Goal: Navigation & Orientation: Find specific page/section

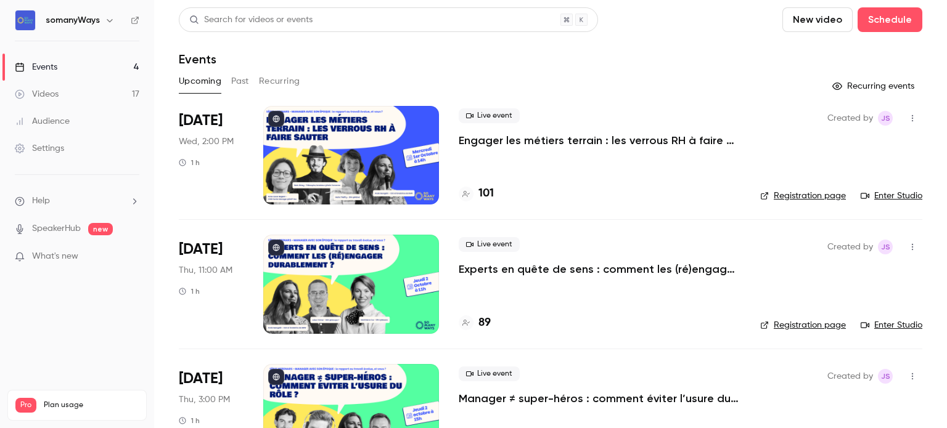
click at [390, 171] on div at bounding box center [351, 155] width 176 height 99
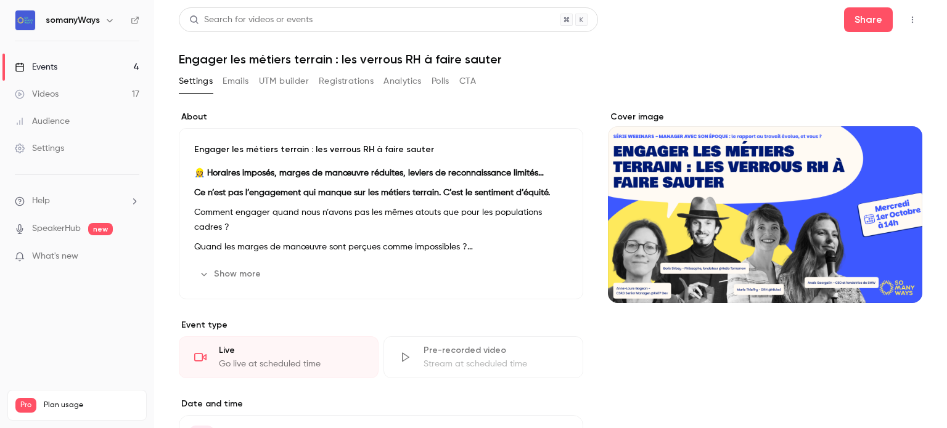
click at [120, 67] on link "Events 4" at bounding box center [77, 67] width 154 height 27
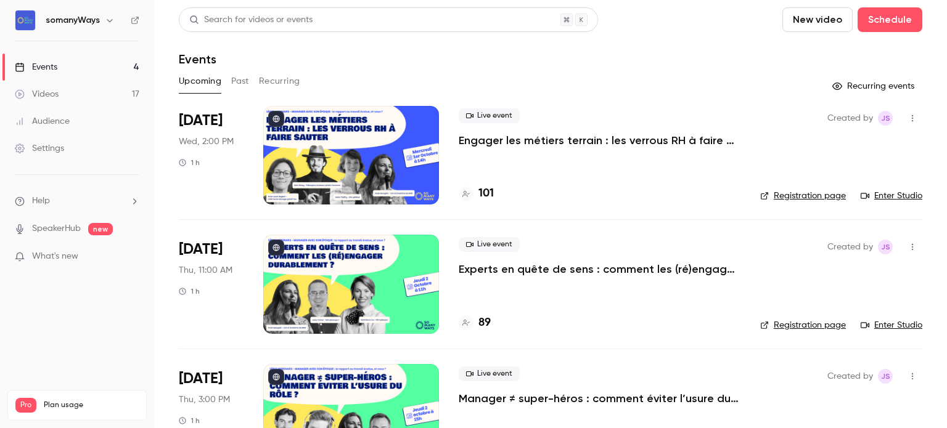
click at [465, 279] on div "Live event Experts en quête de sens : comment les (ré)engager durablement ? 89" at bounding box center [600, 284] width 282 height 99
click at [524, 269] on p "Experts en quête de sens : comment les (ré)engager durablement ?" at bounding box center [600, 269] width 282 height 15
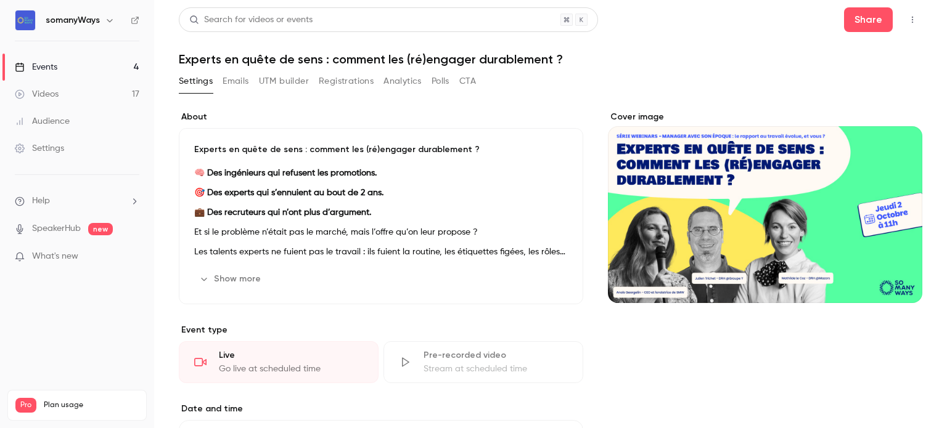
click at [258, 59] on h1 "Experts en quête de sens : comment les (ré)engager durablement ?" at bounding box center [550, 59] width 743 height 15
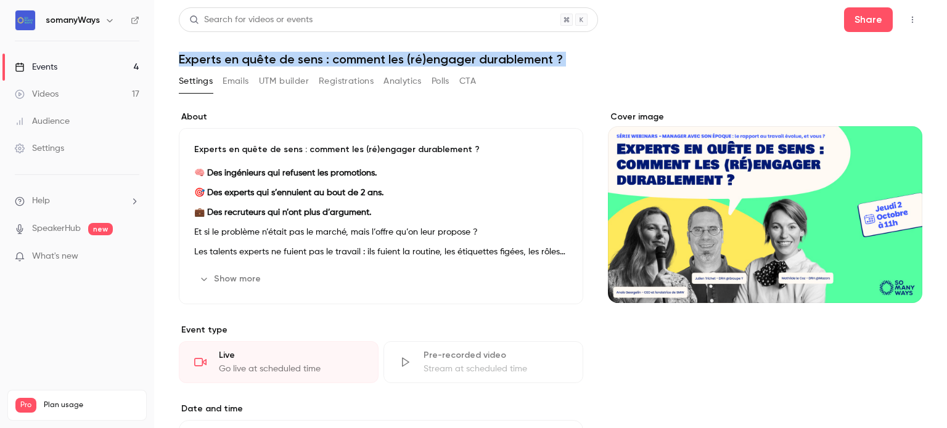
click at [258, 59] on h1 "Experts en quête de sens : comment les (ré)engager durablement ?" at bounding box center [550, 59] width 743 height 15
copy div "Experts en quête de sens : comment les (ré)engager durablement ? Settings Email…"
click at [125, 68] on link "Events 4" at bounding box center [77, 67] width 154 height 27
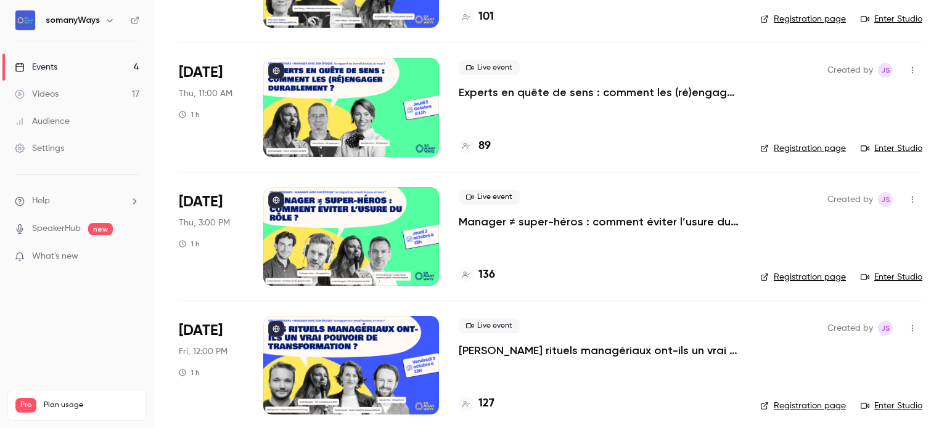
scroll to position [185, 0]
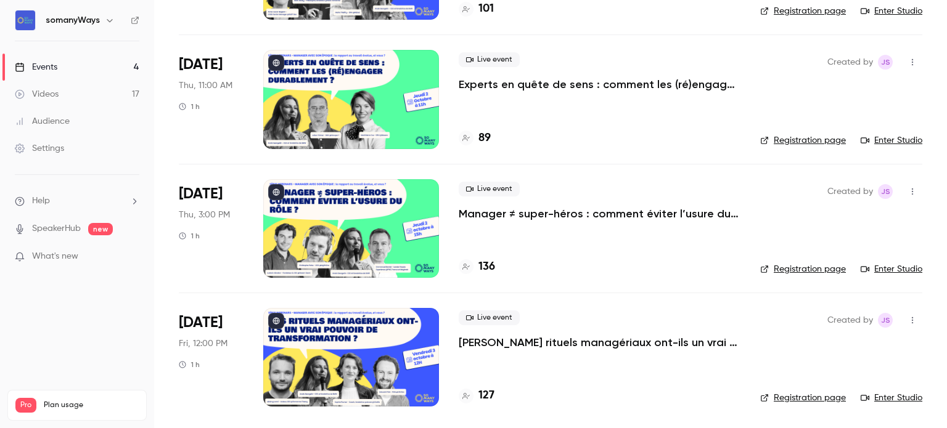
click at [509, 345] on p "[PERSON_NAME] rituels managériaux ont-ils un vrai pouvoir de transformation ?" at bounding box center [600, 342] width 282 height 15
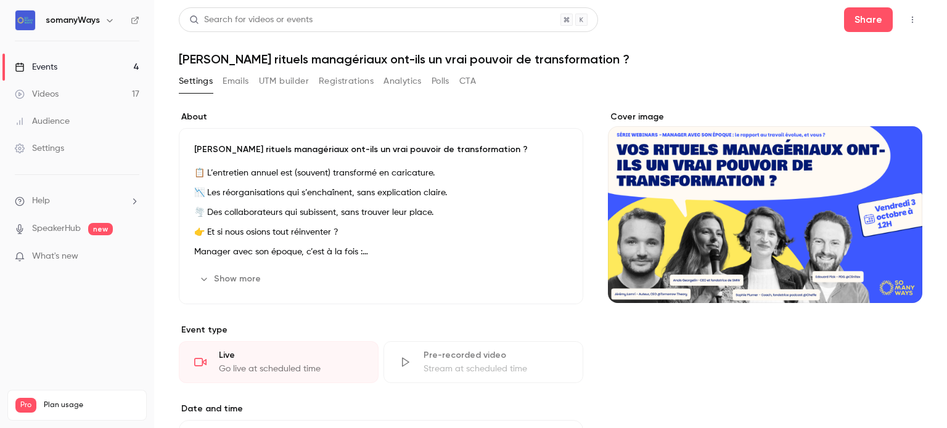
click at [407, 59] on h1 "[PERSON_NAME] rituels managériaux ont-ils un vrai pouvoir de transformation ?" at bounding box center [550, 59] width 743 height 15
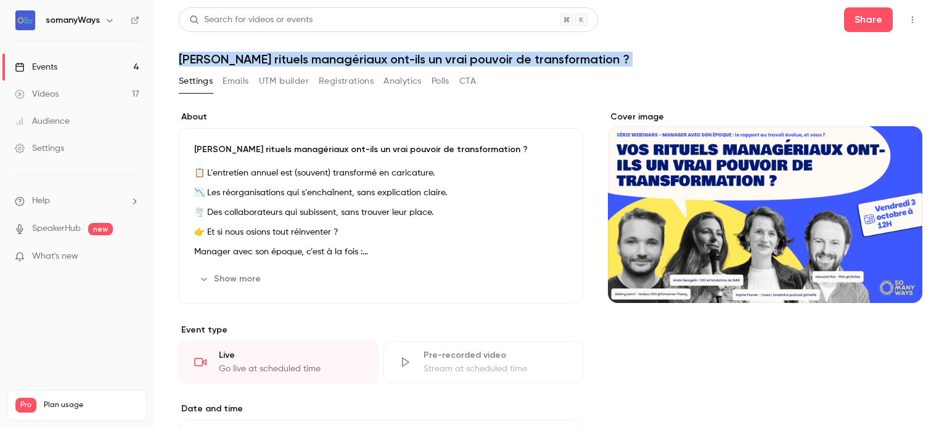
click at [407, 59] on h1 "[PERSON_NAME] rituels managériaux ont-ils un vrai pouvoir de transformation ?" at bounding box center [550, 59] width 743 height 15
copy div "[PERSON_NAME] rituels managériaux ont-ils un vrai pouvoir de transformation ? S…"
click at [126, 73] on link "Events 4" at bounding box center [77, 67] width 154 height 27
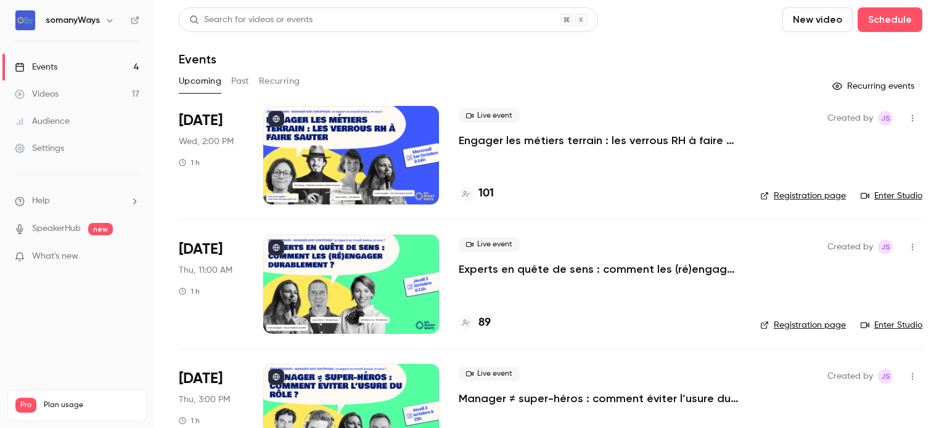
click at [795, 195] on link "Registration page" at bounding box center [803, 196] width 86 height 12
